Goal: Task Accomplishment & Management: Complete application form

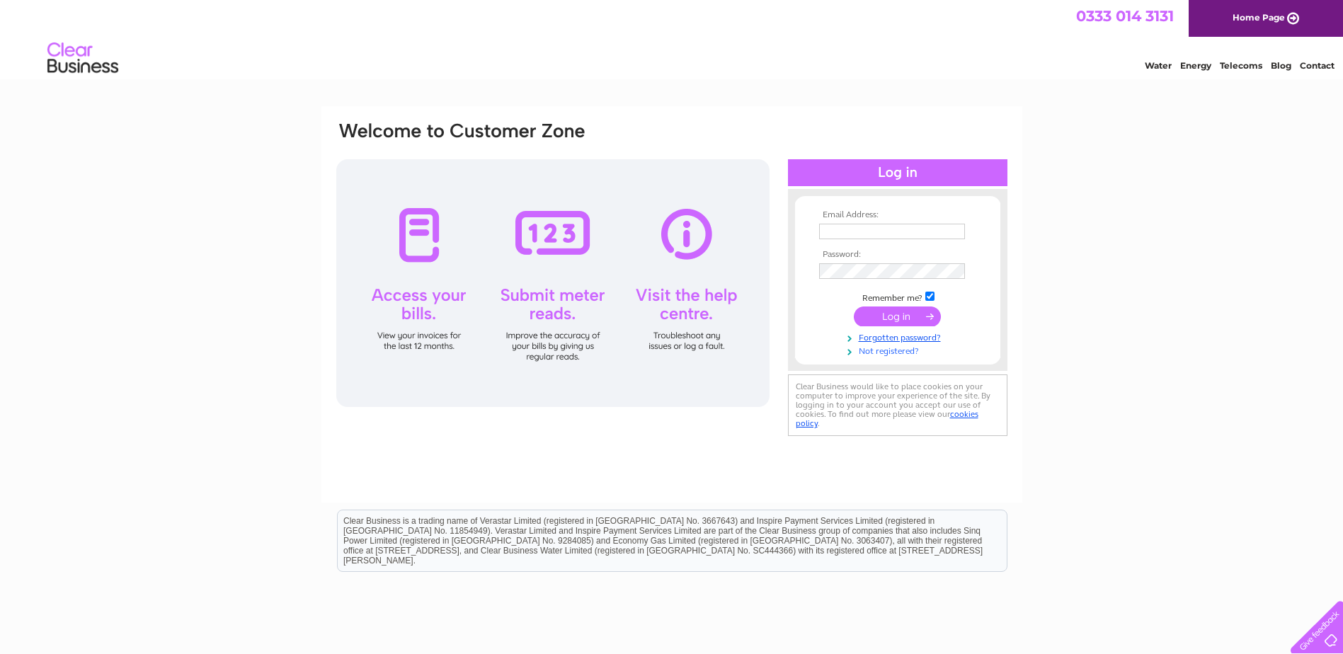
click at [891, 350] on link "Not registered?" at bounding box center [899, 349] width 161 height 13
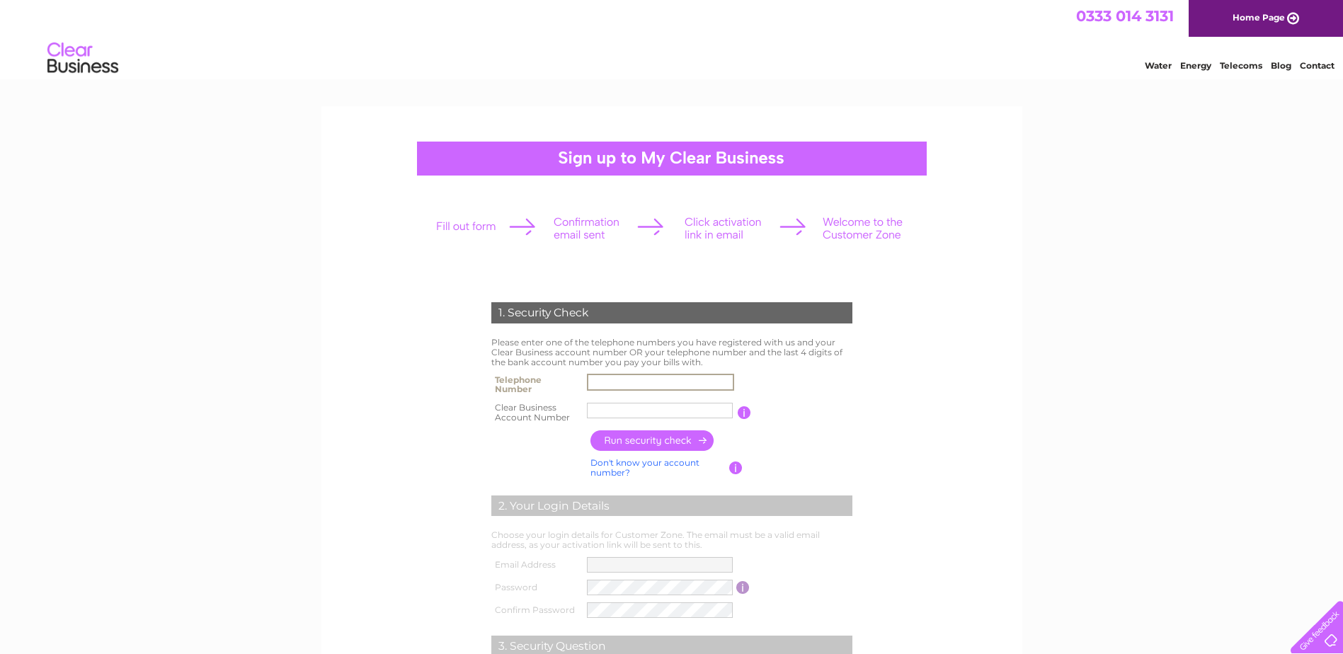
click at [607, 378] on input "text" at bounding box center [660, 382] width 147 height 17
type input "07740203973"
click at [606, 415] on input "text" at bounding box center [660, 410] width 147 height 17
type input "225548"
click at [651, 439] on input "button" at bounding box center [652, 440] width 125 height 21
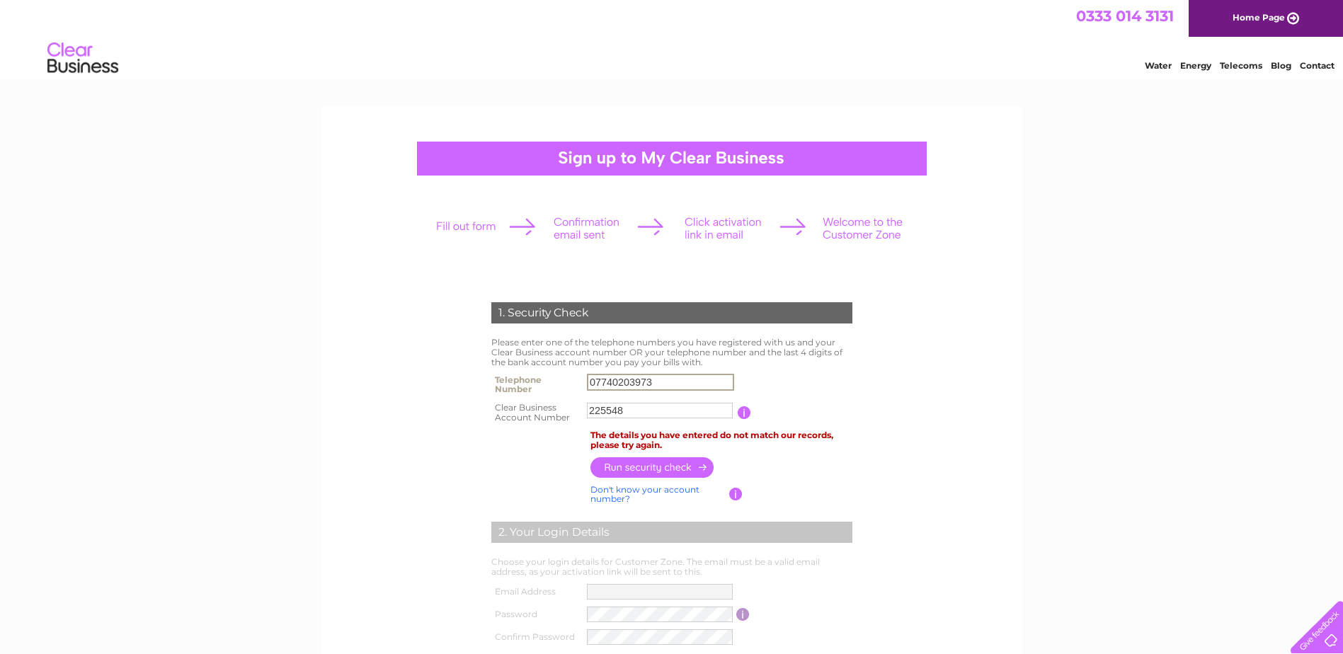
click at [661, 382] on input "07740203973" at bounding box center [660, 382] width 147 height 17
type input "0"
type input "01934644266"
click at [651, 467] on input "button" at bounding box center [652, 467] width 125 height 21
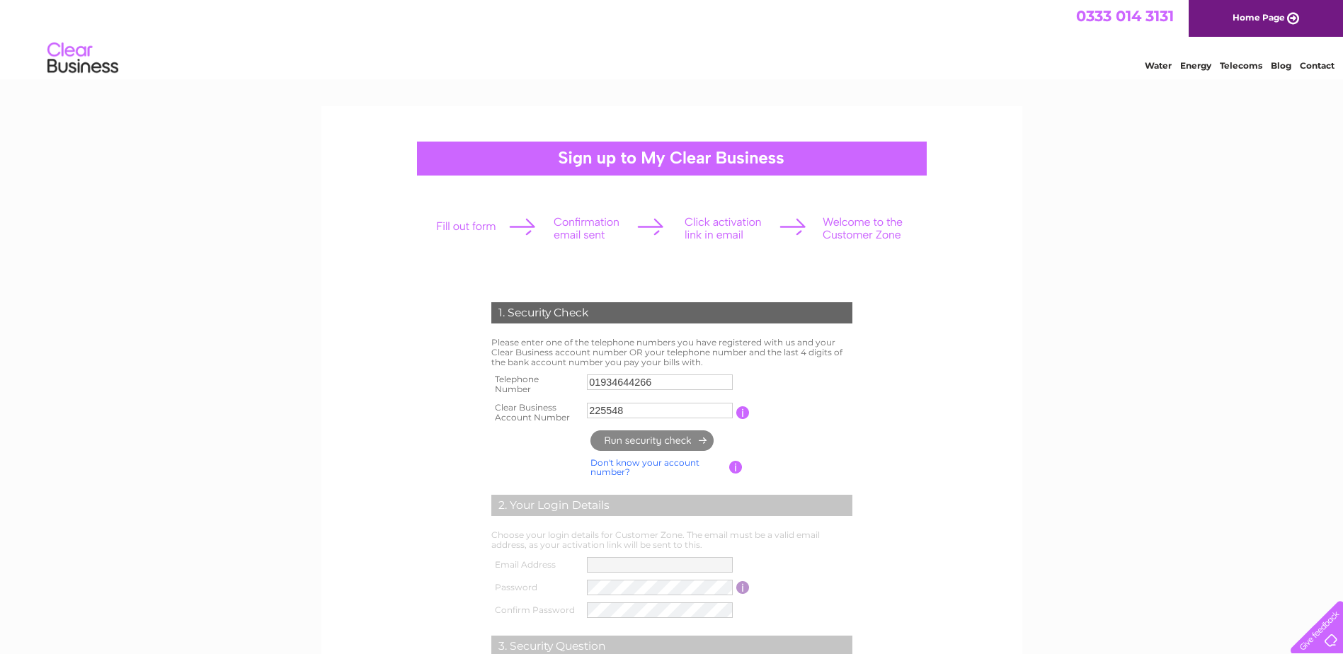
type input "ds*******@ya*********"
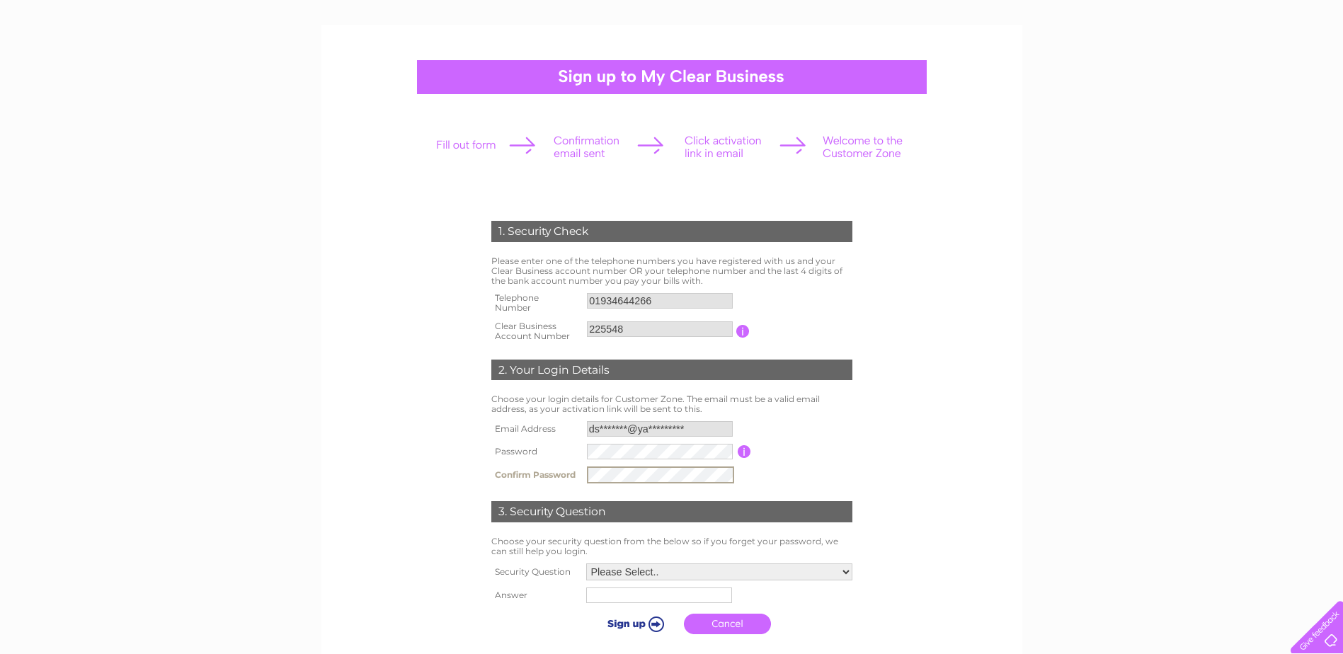
scroll to position [96, 0]
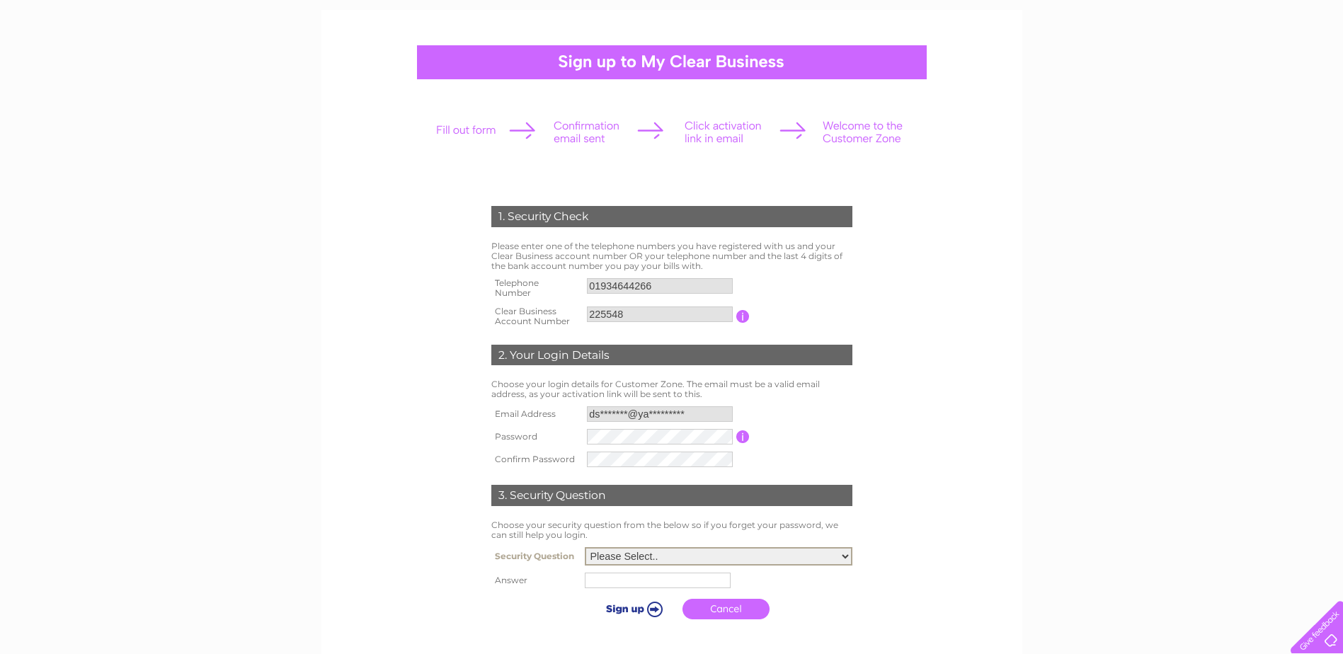
click at [847, 559] on select "Please Select.. In what town or city was your first job? In what town or city d…" at bounding box center [719, 556] width 268 height 18
select select "3"
click at [585, 548] on select "Please Select.. In what town or city was your first job? In what town or city d…" at bounding box center [719, 556] width 268 height 18
click at [615, 583] on input "text" at bounding box center [658, 581] width 146 height 16
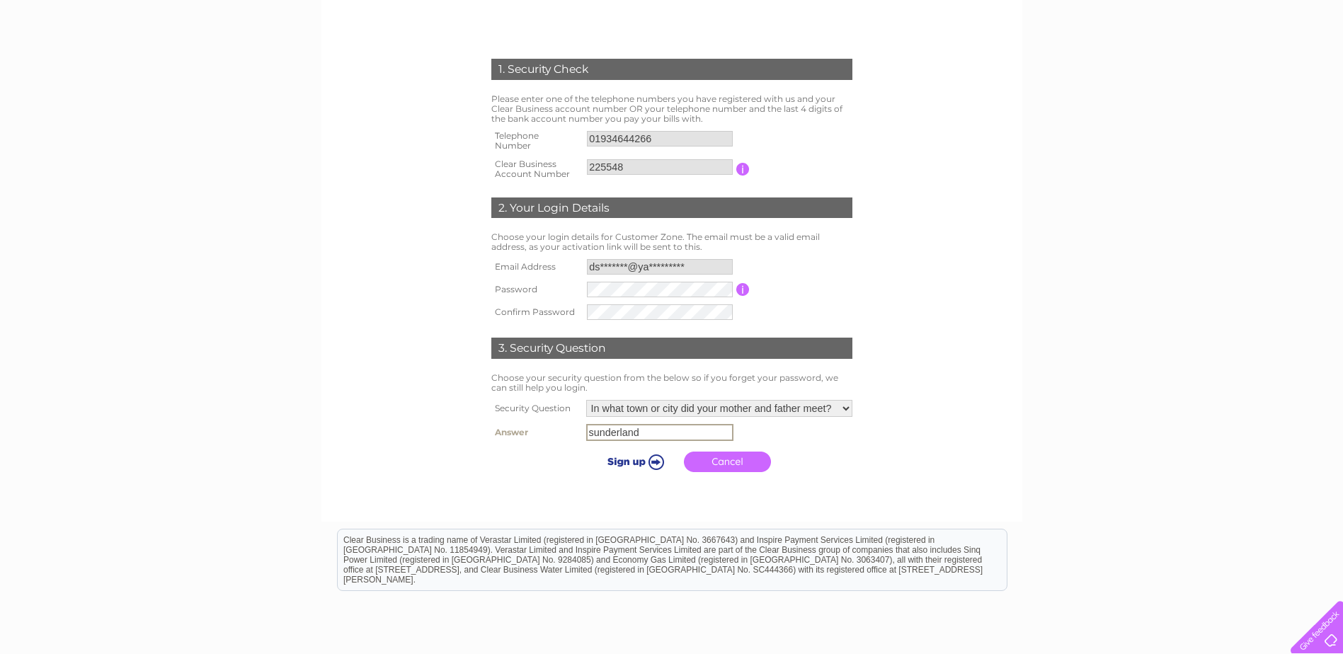
scroll to position [245, 0]
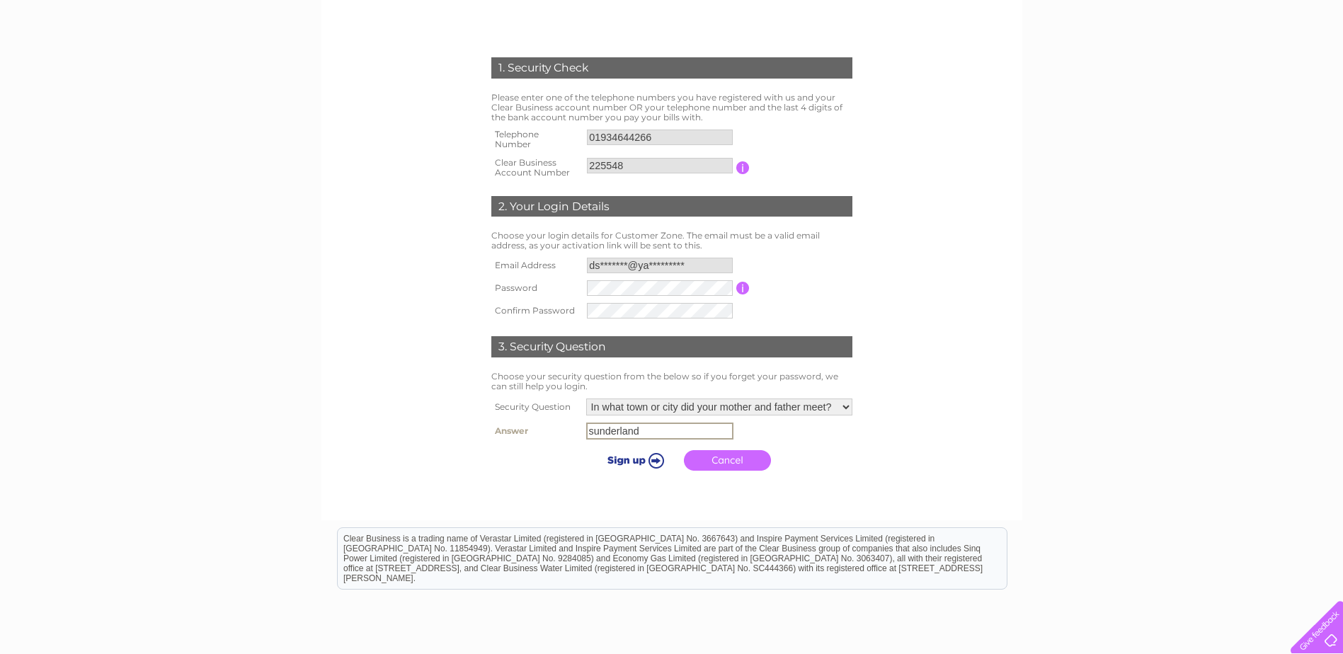
type input "sunderland"
click at [656, 458] on input "submit" at bounding box center [633, 459] width 87 height 20
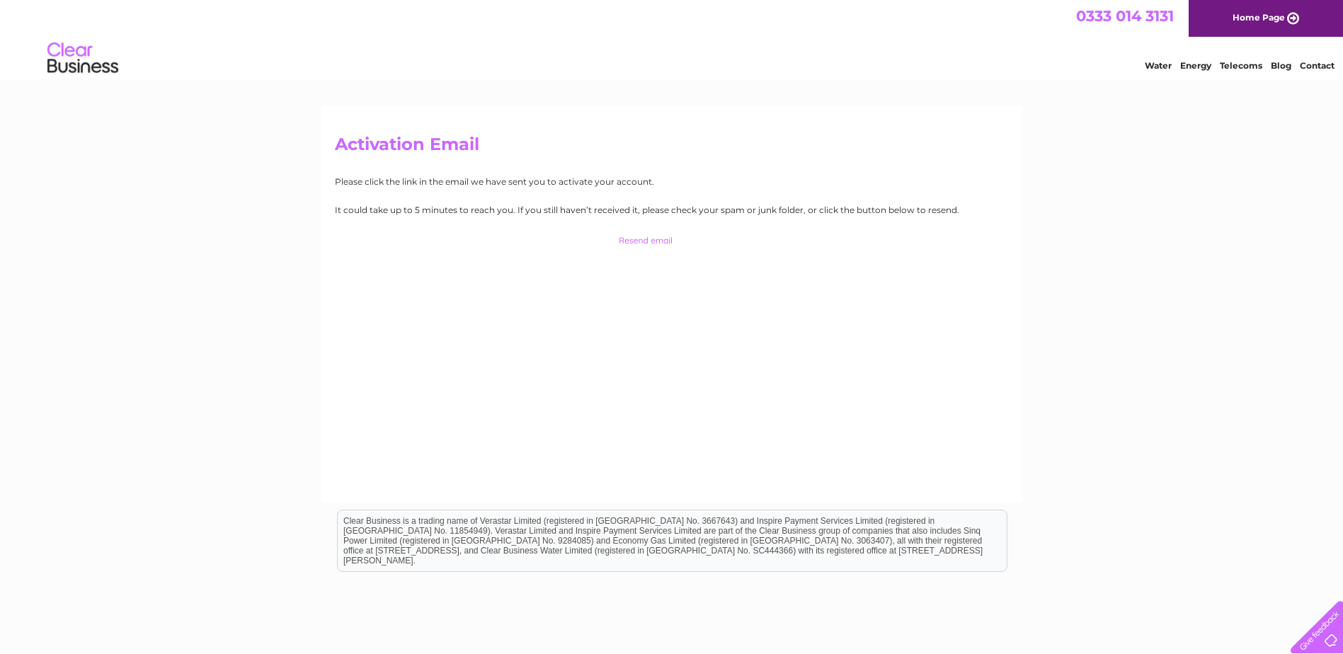
click at [1153, 64] on link "Water" at bounding box center [1158, 65] width 27 height 11
